Goal: Check status: Check status

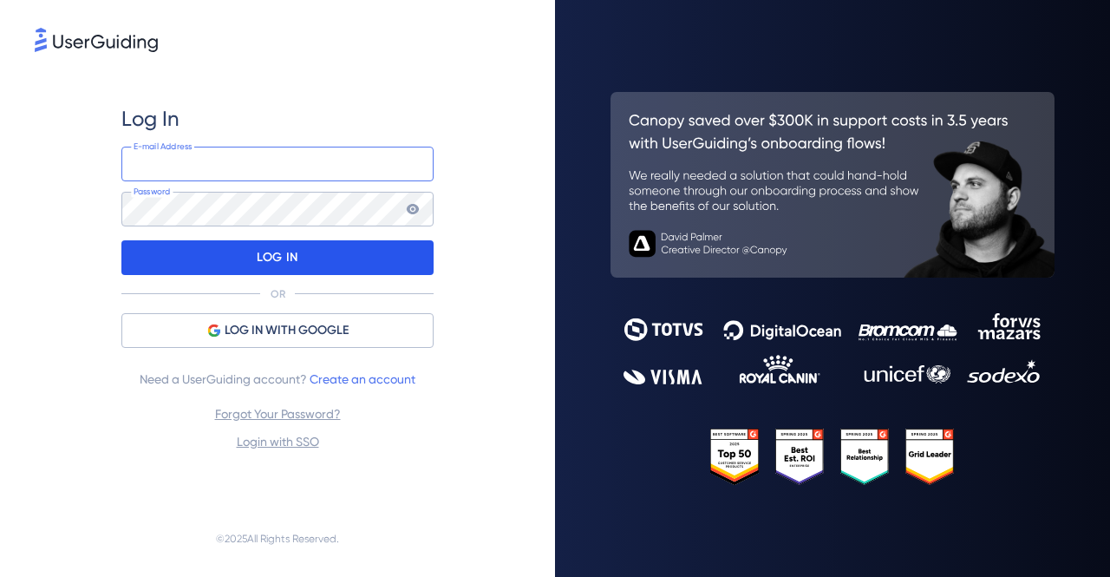
type input "[PERSON_NAME][EMAIL_ADDRESS][DOMAIN_NAME]"
click at [356, 263] on div "LOG IN" at bounding box center [277, 257] width 312 height 35
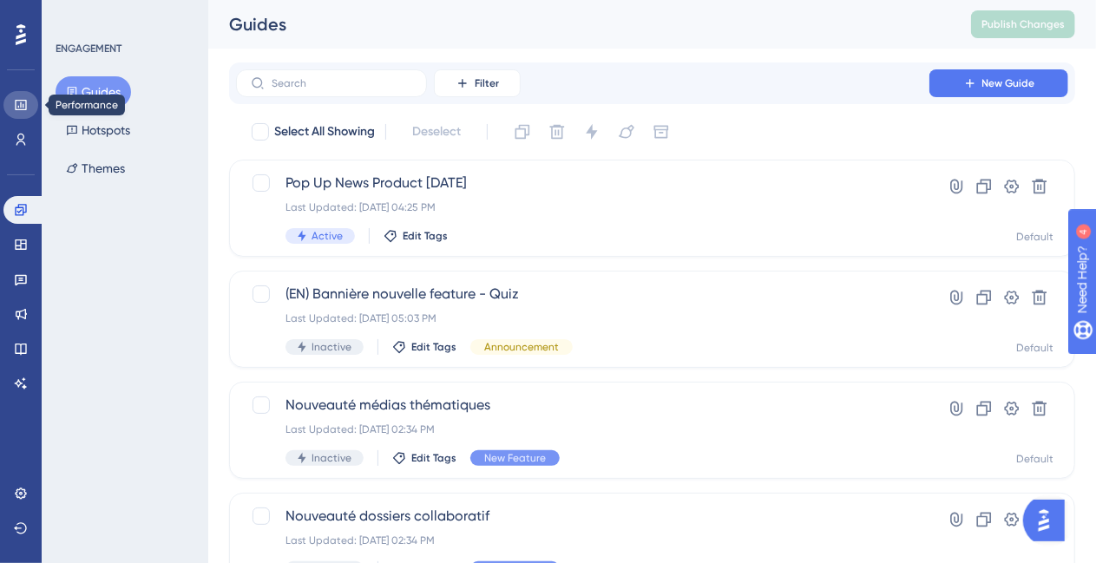
click at [23, 104] on icon at bounding box center [20, 105] width 11 height 10
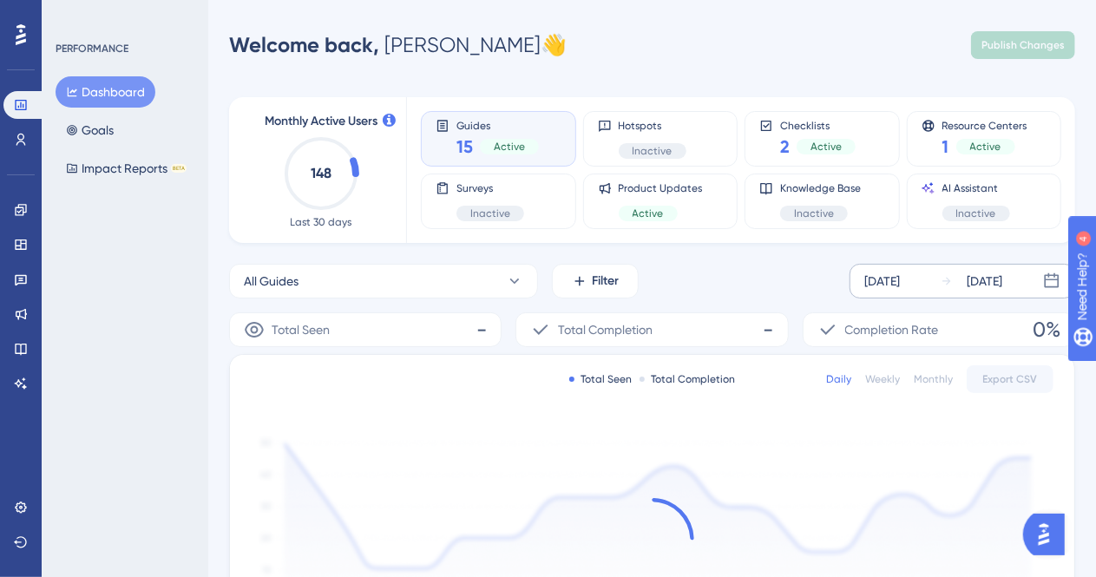
click at [900, 281] on div "[DATE]" at bounding box center [882, 281] width 36 height 21
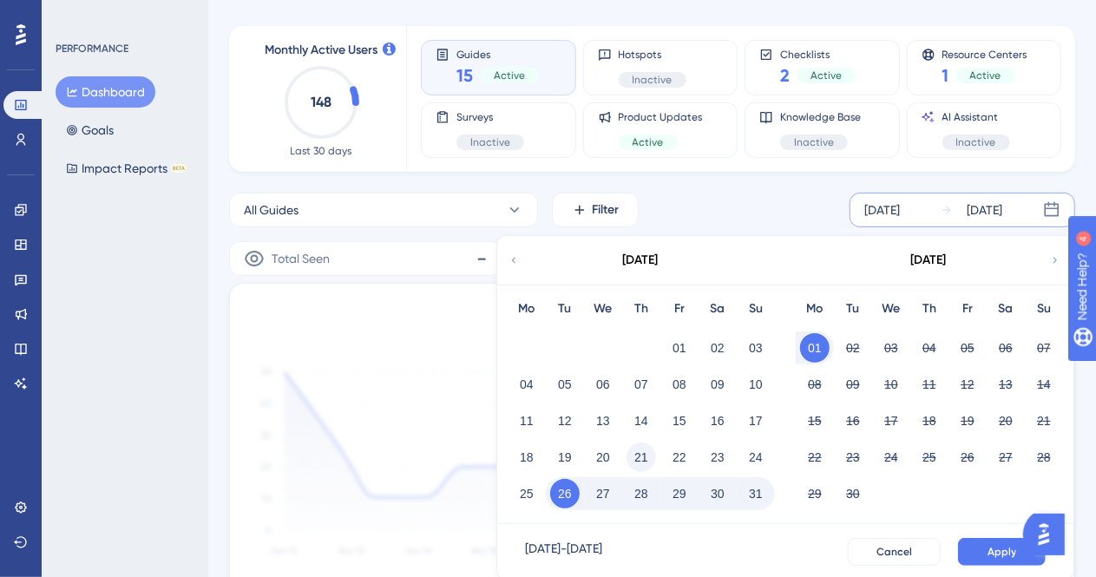
scroll to position [87, 0]
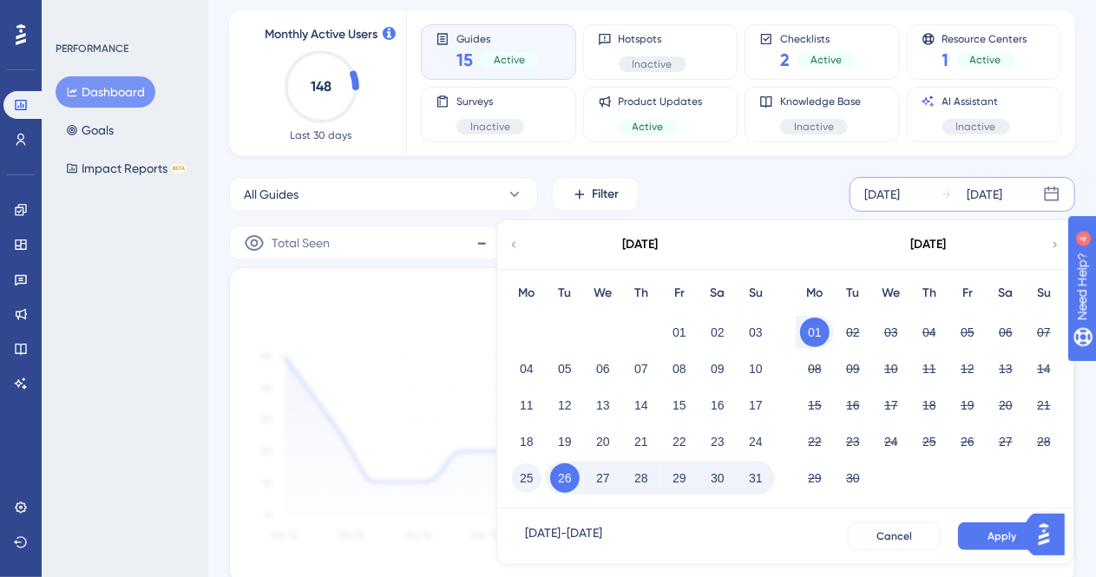
click at [529, 480] on button "25" at bounding box center [526, 477] width 29 height 29
click at [767, 474] on button "31" at bounding box center [755, 477] width 29 height 29
click at [1006, 534] on span "Apply" at bounding box center [1001, 536] width 29 height 14
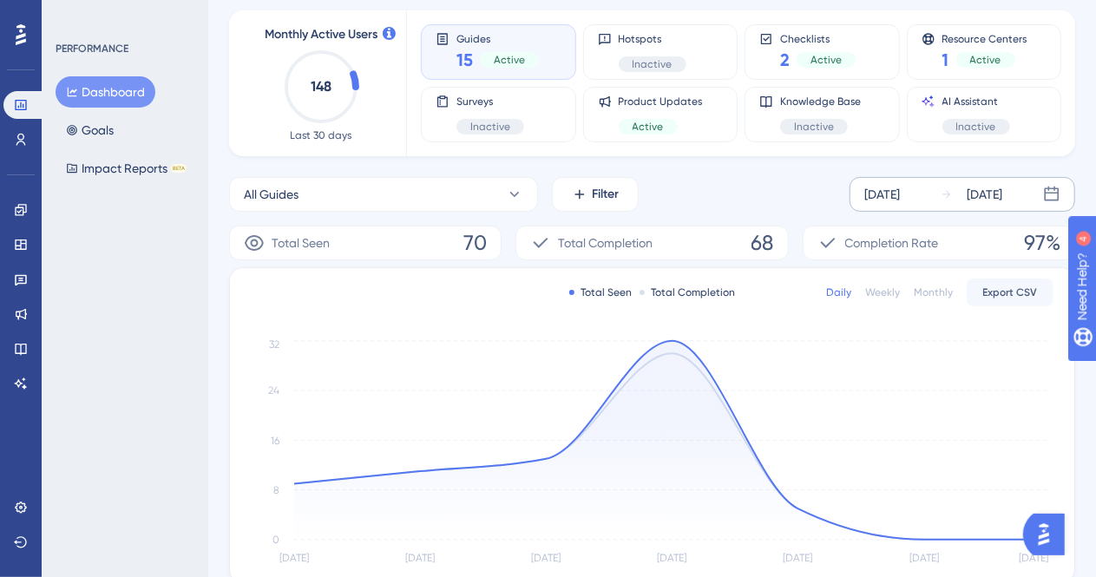
click at [885, 296] on div "Weekly" at bounding box center [882, 292] width 35 height 14
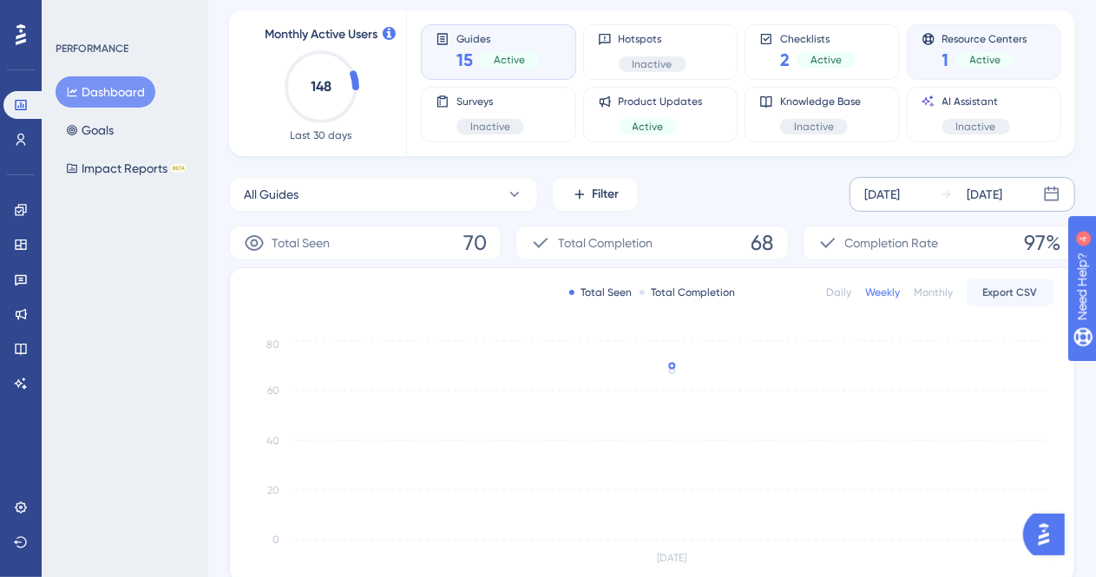
click at [957, 48] on div "1 Active" at bounding box center [984, 60] width 85 height 24
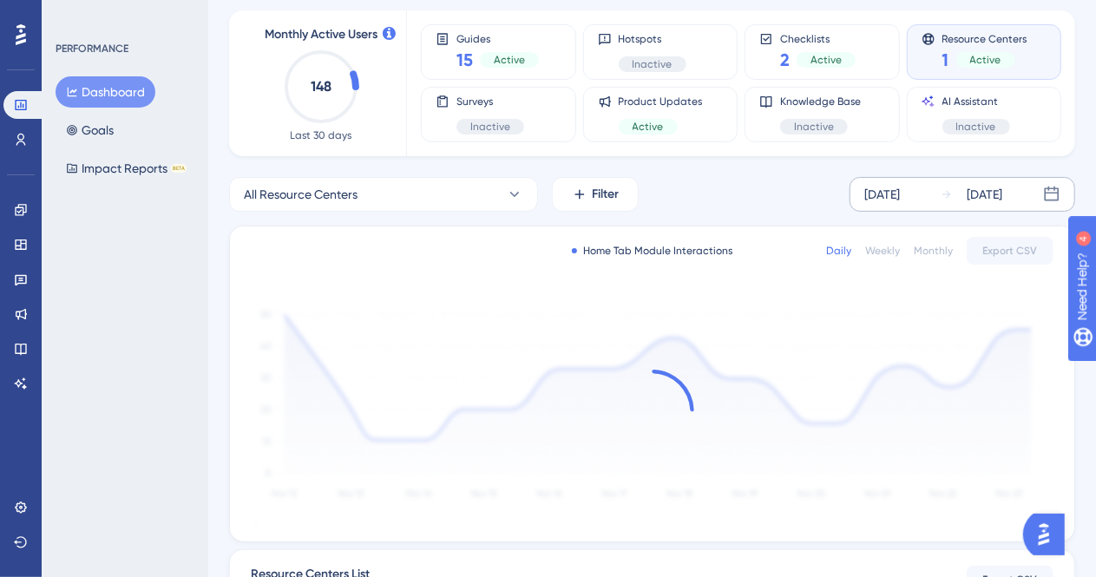
click at [881, 248] on div "Weekly" at bounding box center [882, 251] width 35 height 14
